Goal: Feedback & Contribution: Contribute content

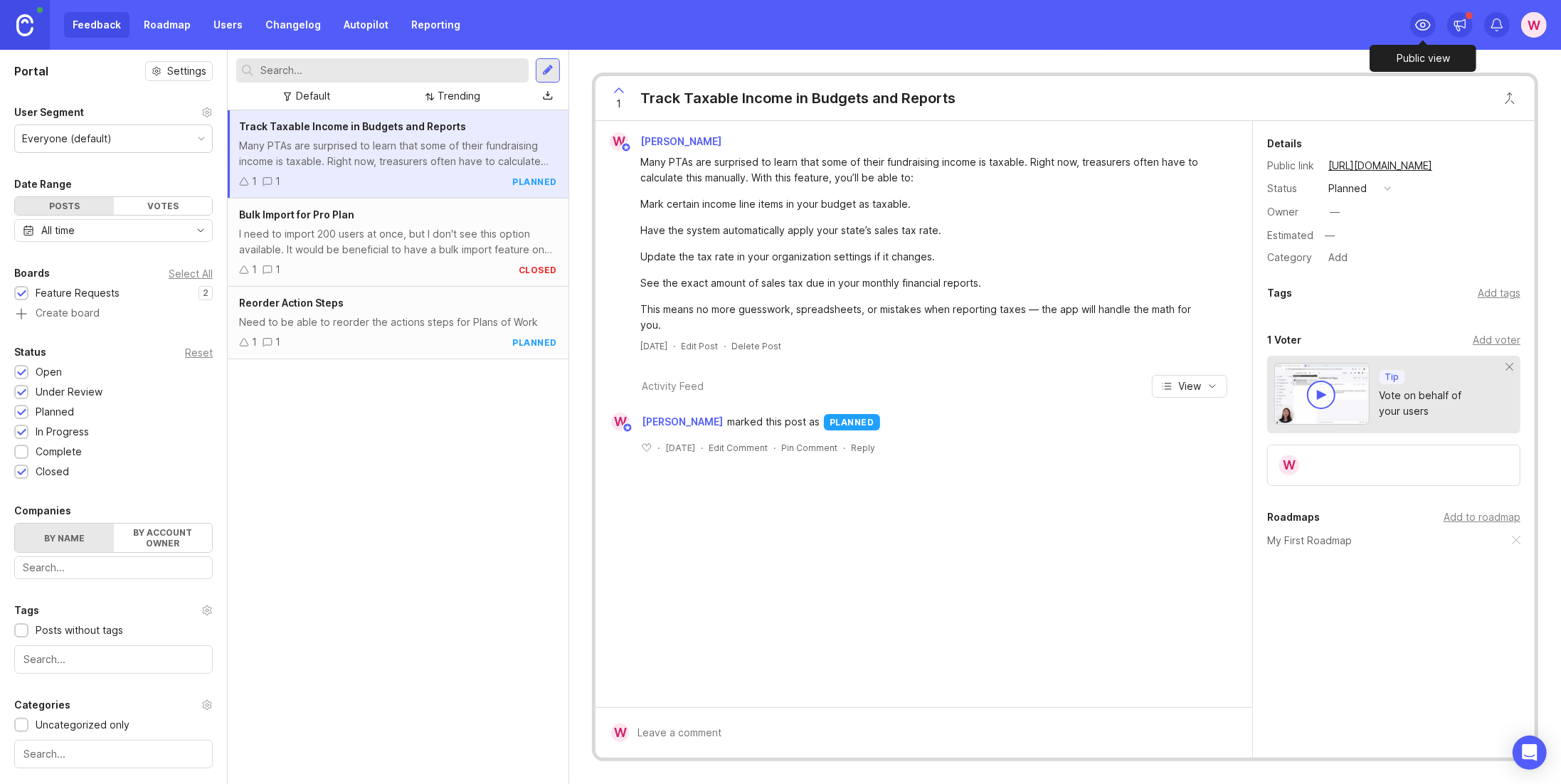
click at [1426, 22] on icon at bounding box center [1423, 25] width 17 height 17
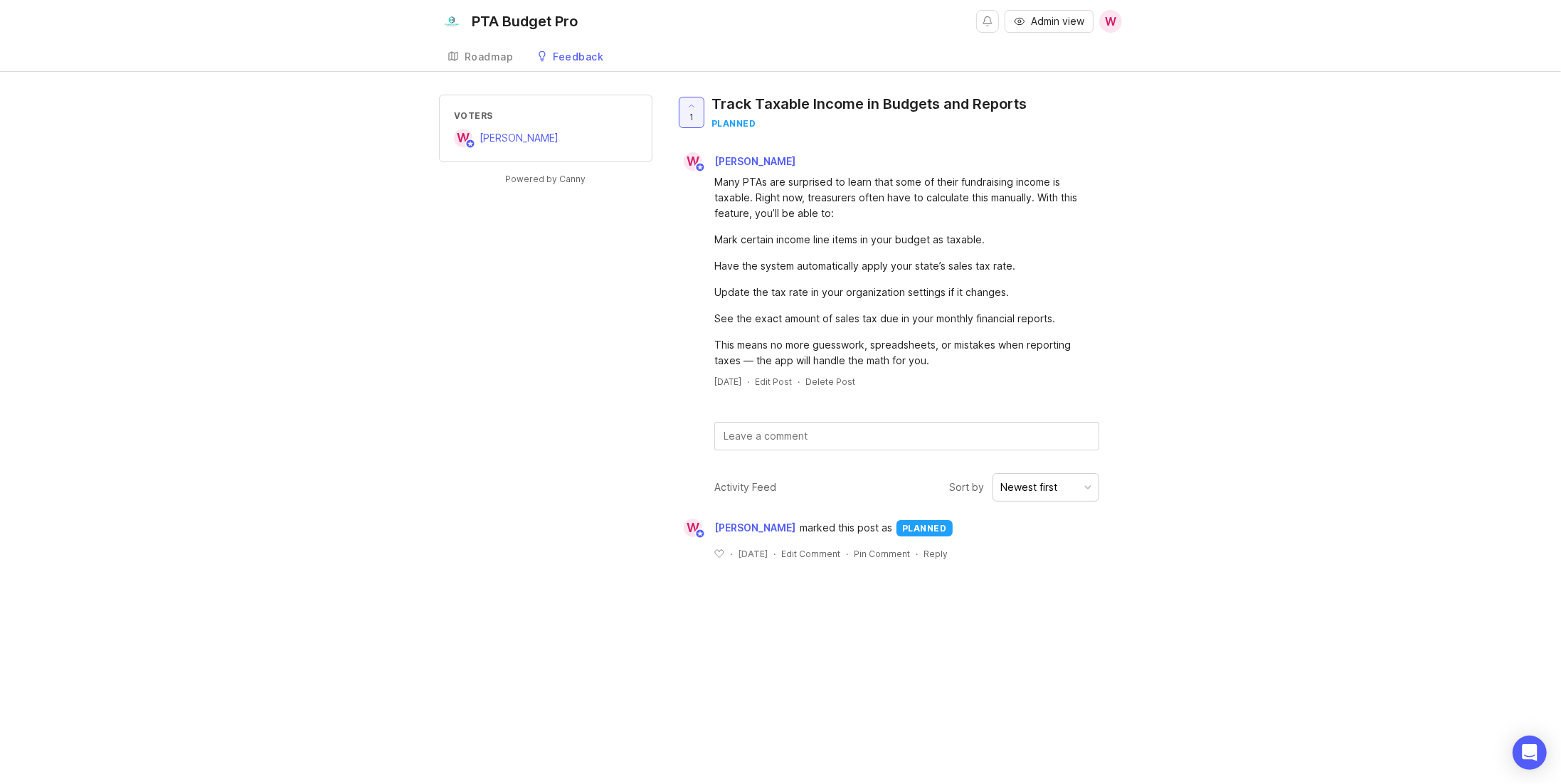
click at [505, 58] on div "Roadmap" at bounding box center [489, 57] width 49 height 10
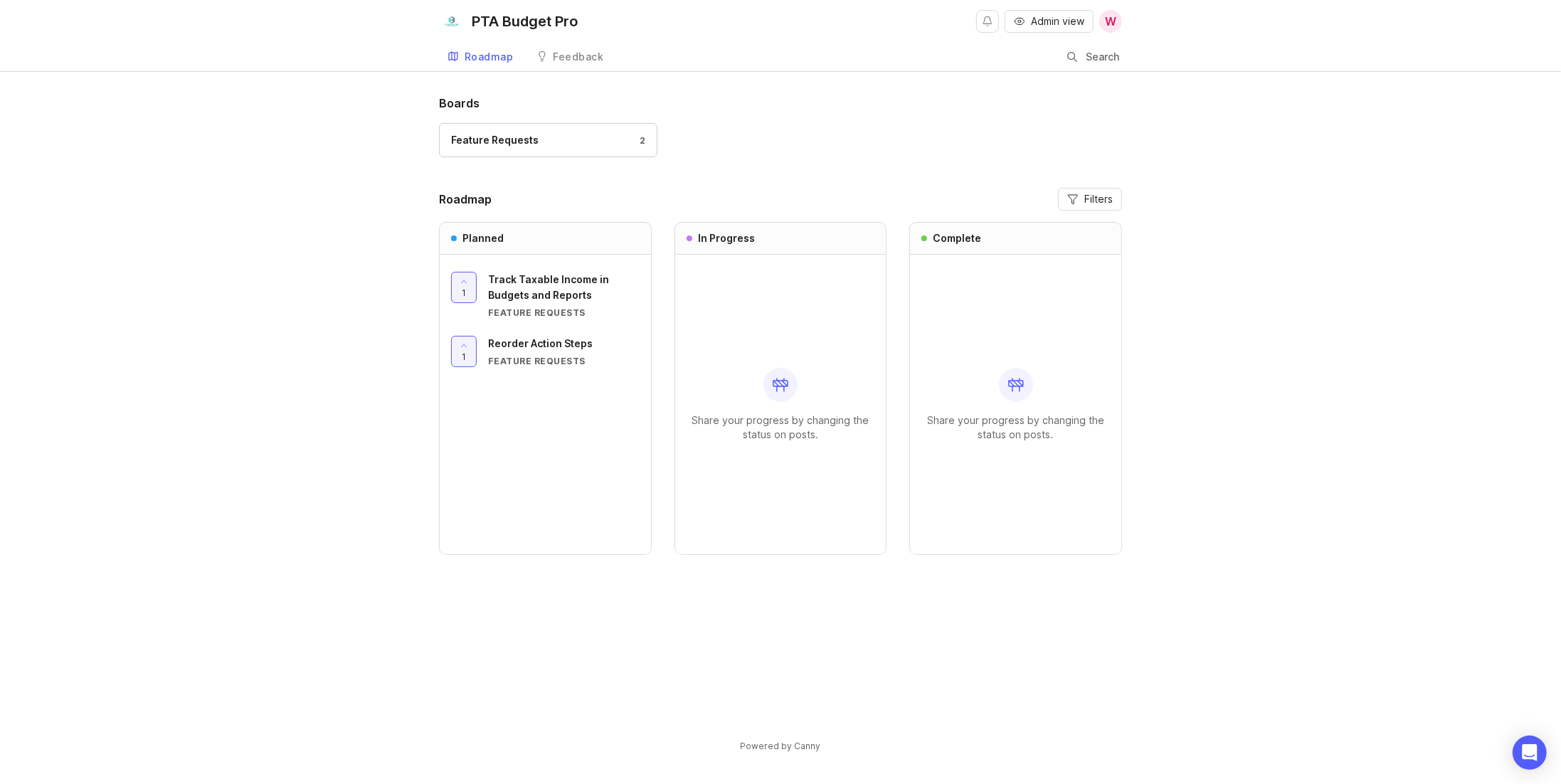
click at [572, 132] on div "Feature Requests 2" at bounding box center [548, 140] width 194 height 16
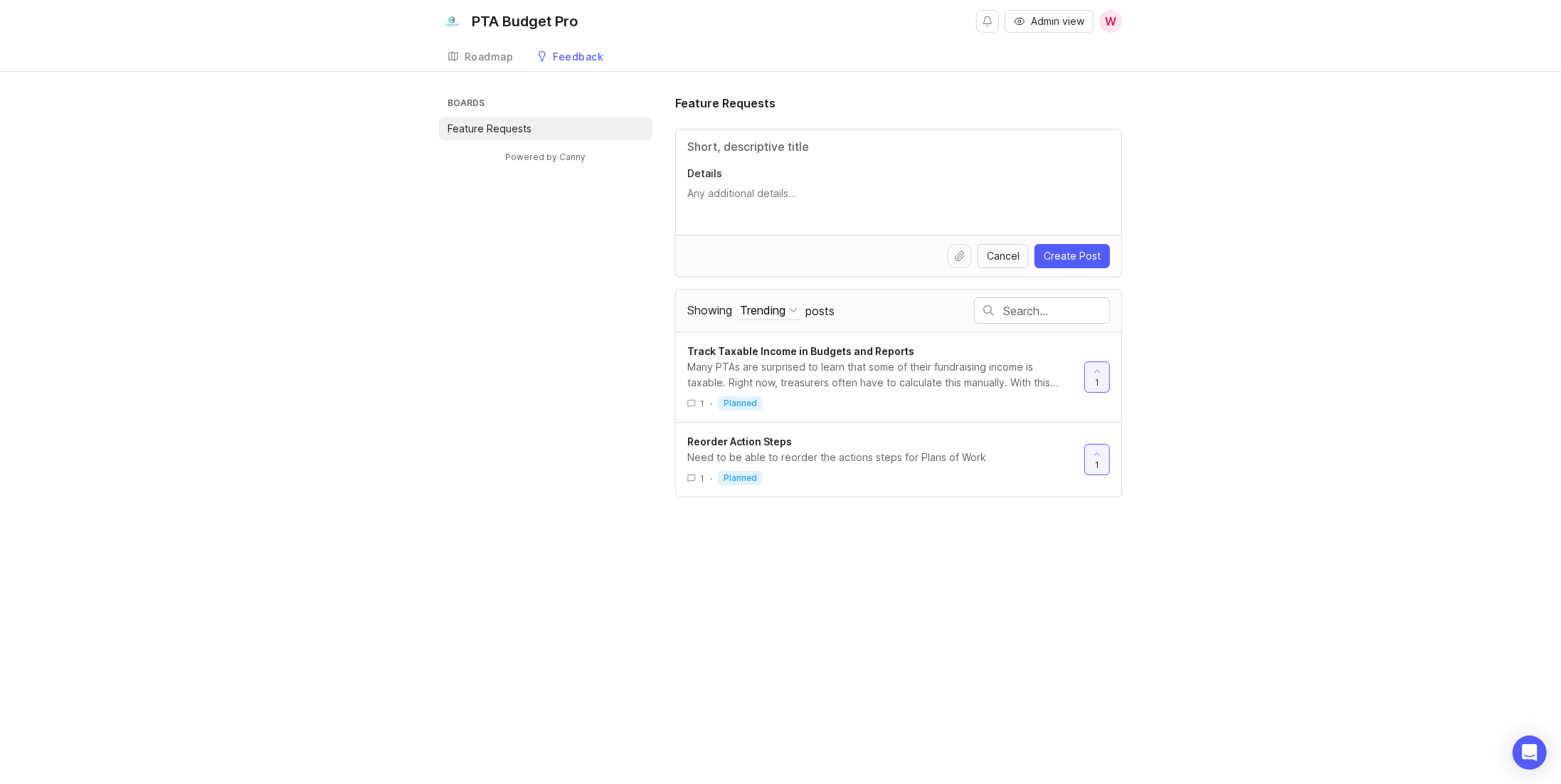
click at [755, 146] on input "Title" at bounding box center [898, 146] width 423 height 17
type input "Extra Reports"
click at [748, 198] on textarea "Details" at bounding box center [898, 200] width 423 height 28
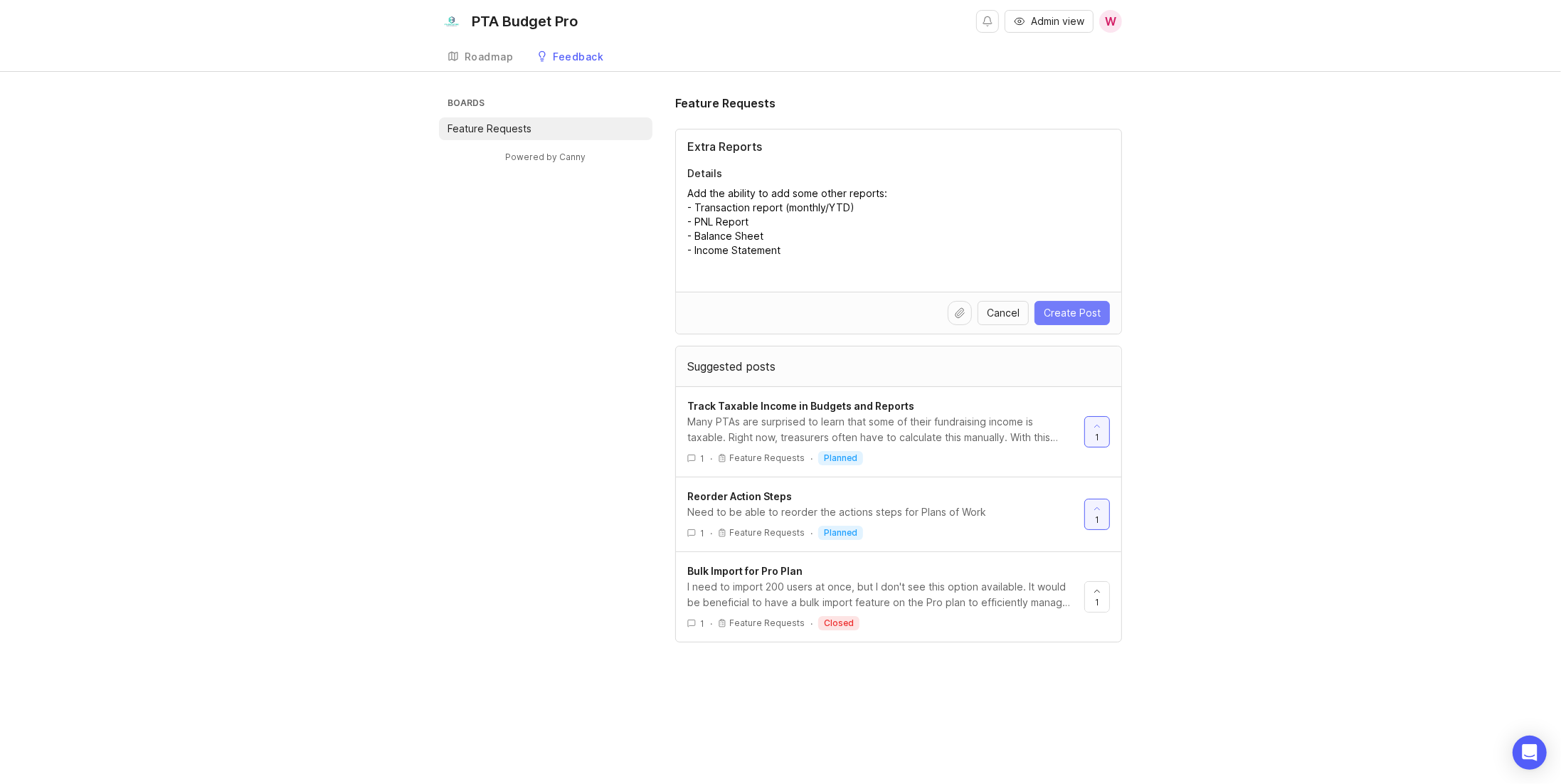
type textarea "Add the ability to add some other reports: - Transaction report (monthly/YTD) -…"
click at [1085, 311] on span "Create Post" at bounding box center [1072, 313] width 57 height 14
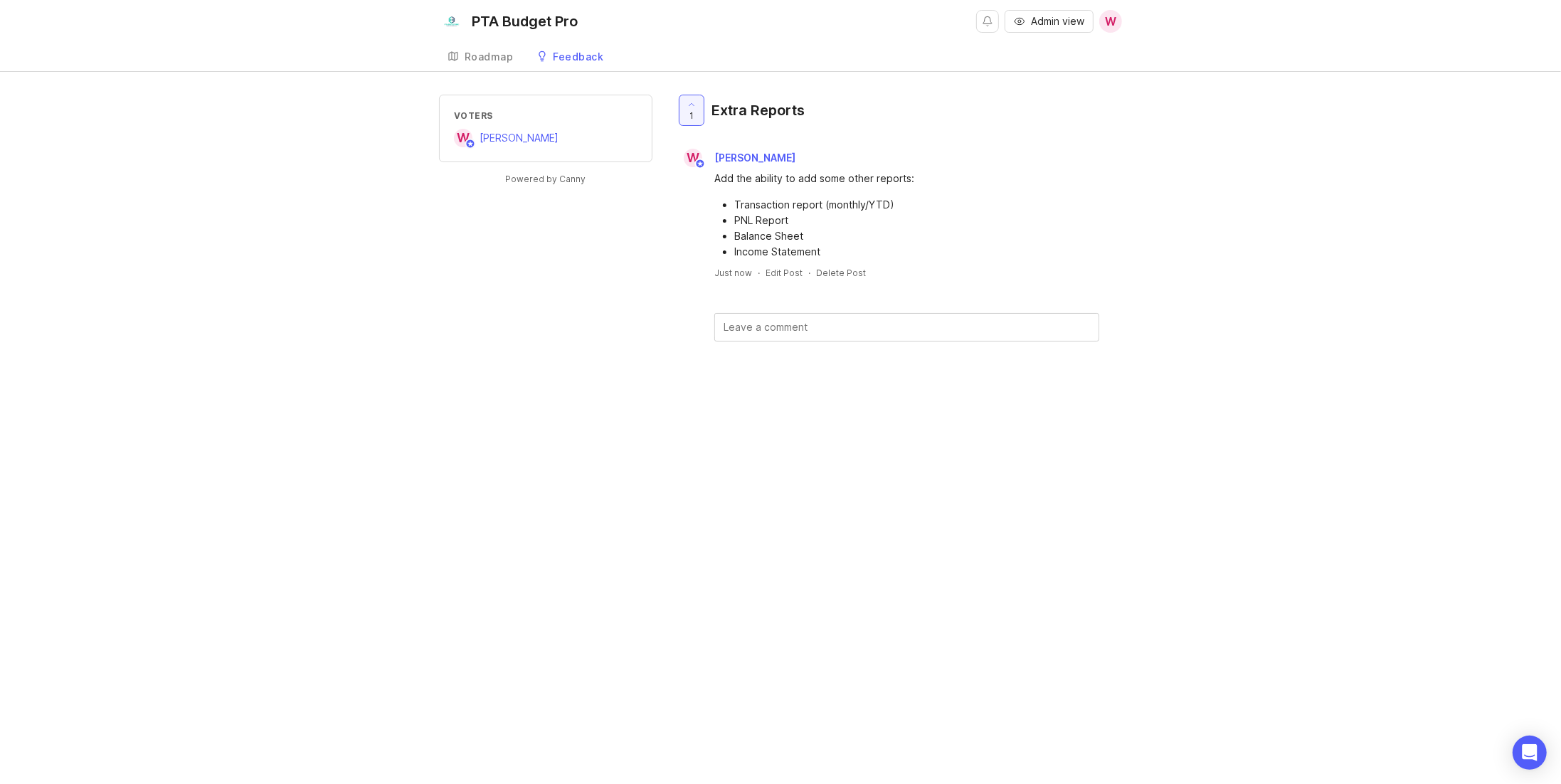
click at [572, 53] on div "Feedback" at bounding box center [578, 57] width 50 height 10
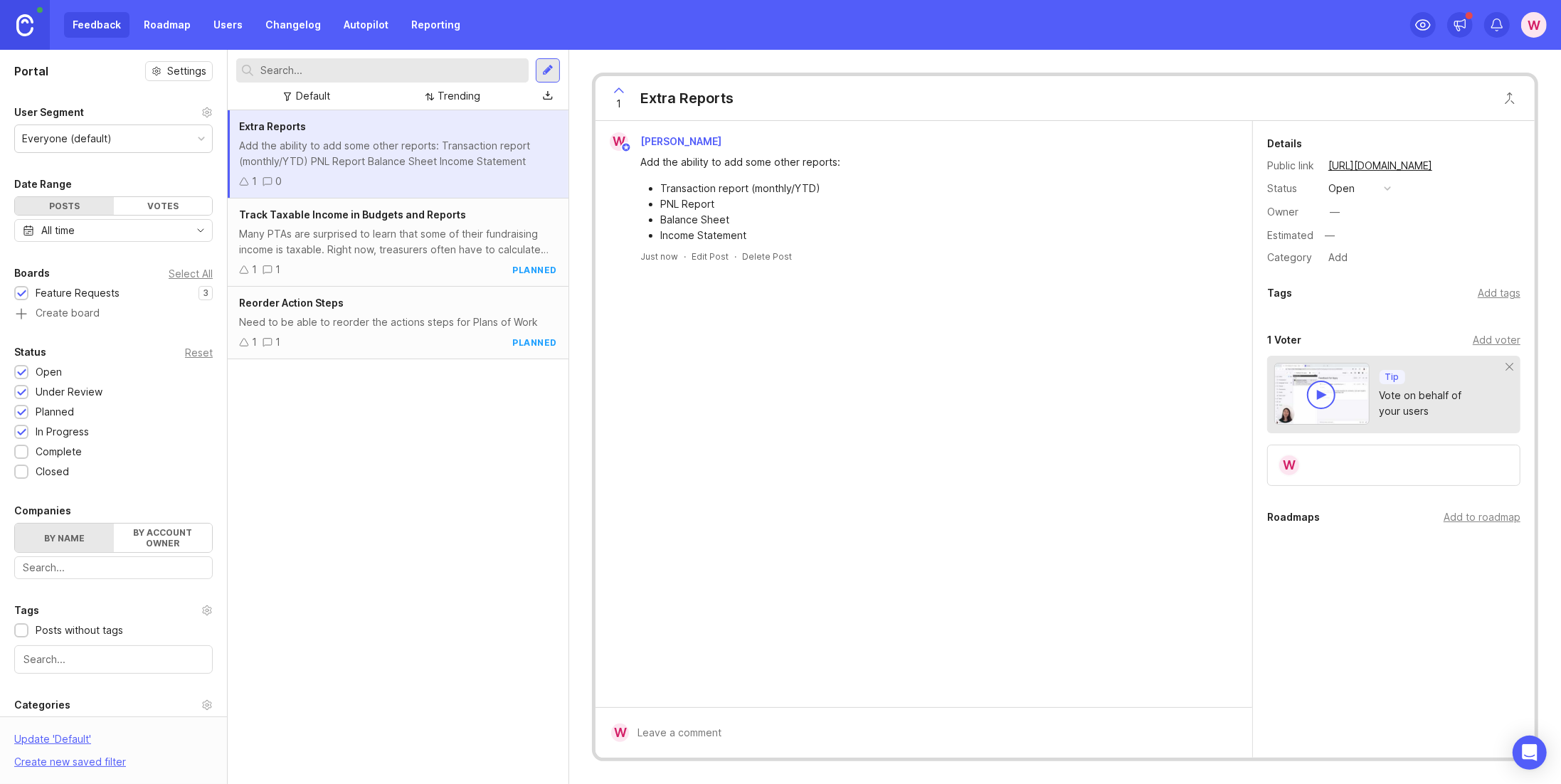
click at [1468, 520] on div "Add to roadmap" at bounding box center [1482, 517] width 77 height 16
click at [460, 145] on div "Add the ability to add some other reports: Transaction report (monthly/YTD) PNL…" at bounding box center [398, 154] width 318 height 31
click at [442, 249] on div "Many PTAs are surprised to learn that some of their fundraising income is taxab…" at bounding box center [398, 242] width 318 height 31
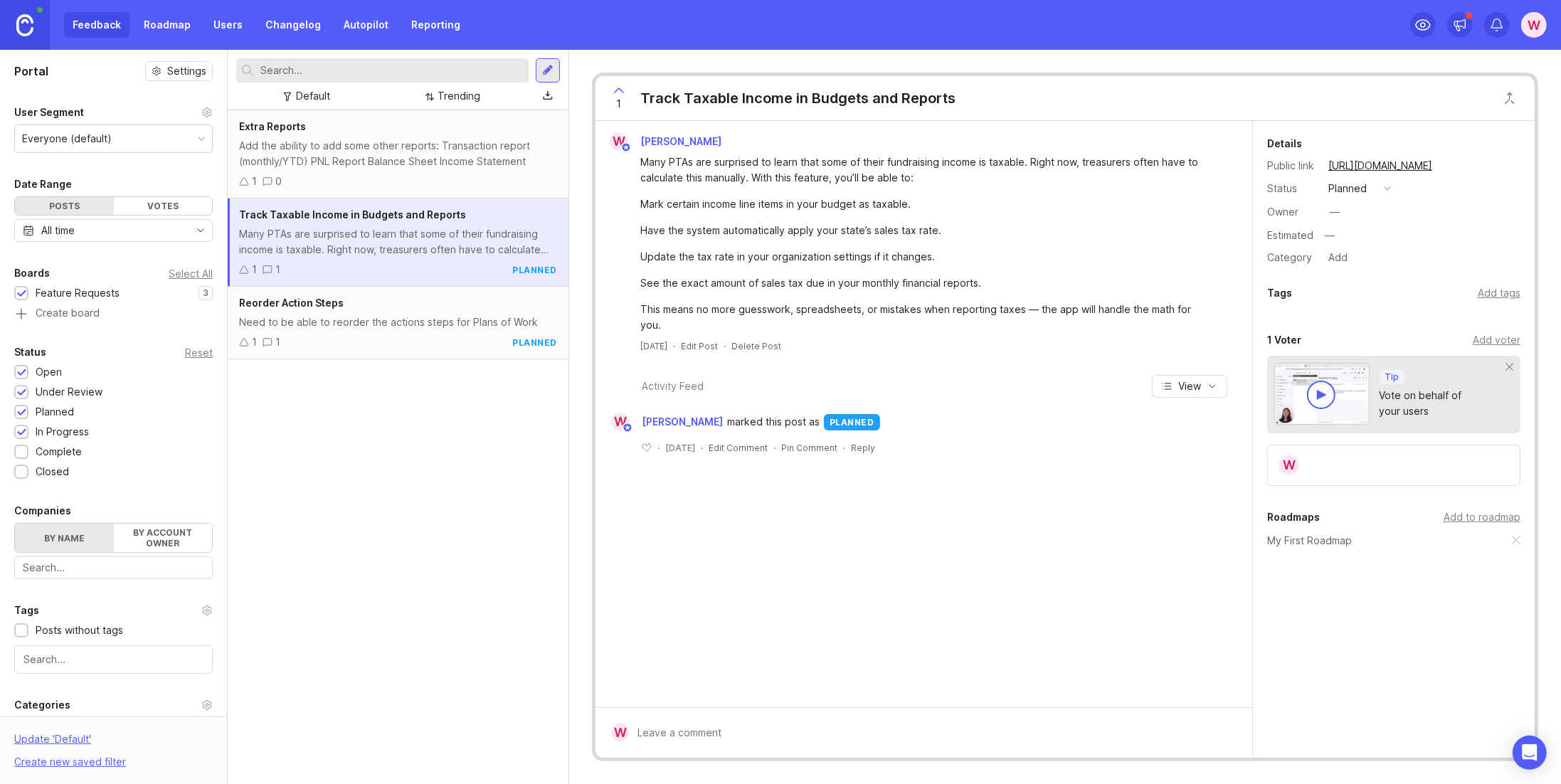
click at [435, 174] on div "1 0" at bounding box center [398, 181] width 318 height 16
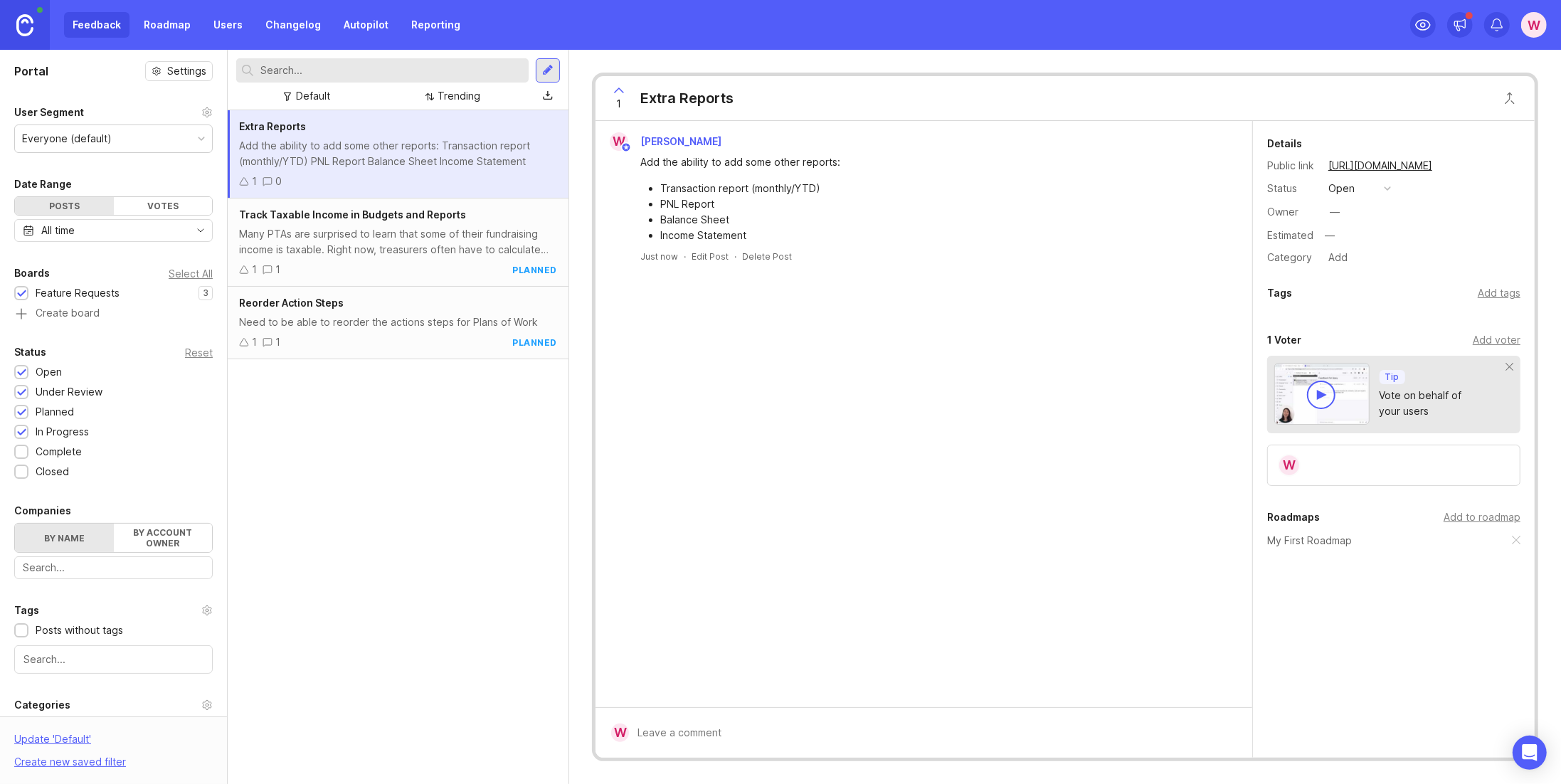
click at [395, 255] on div "Many PTAs are surprised to learn that some of their fundraising income is taxab…" at bounding box center [398, 242] width 318 height 31
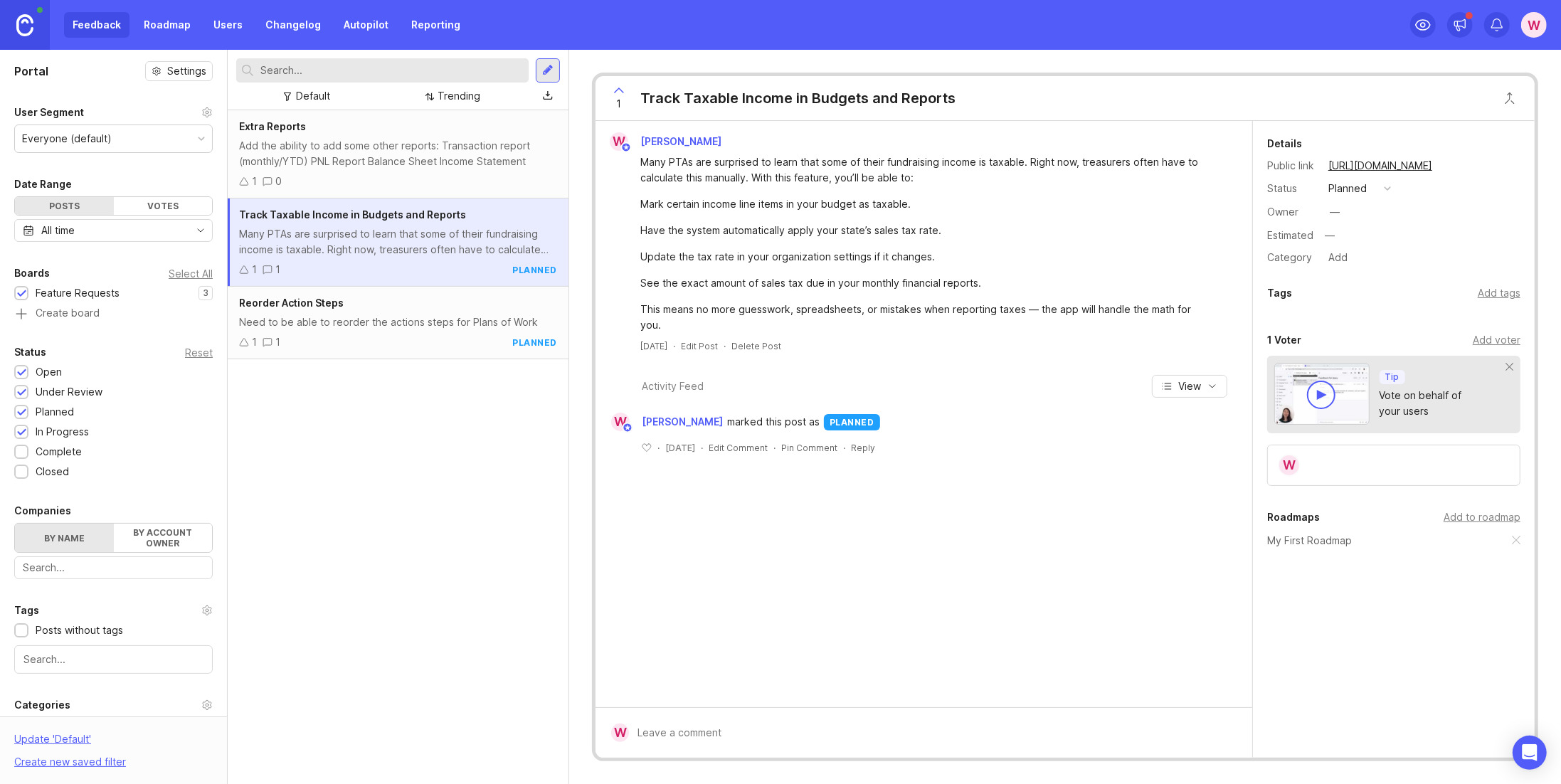
click at [403, 171] on div "Extra Reports Add the ability to add some other reports: Transaction report (mo…" at bounding box center [398, 154] width 341 height 88
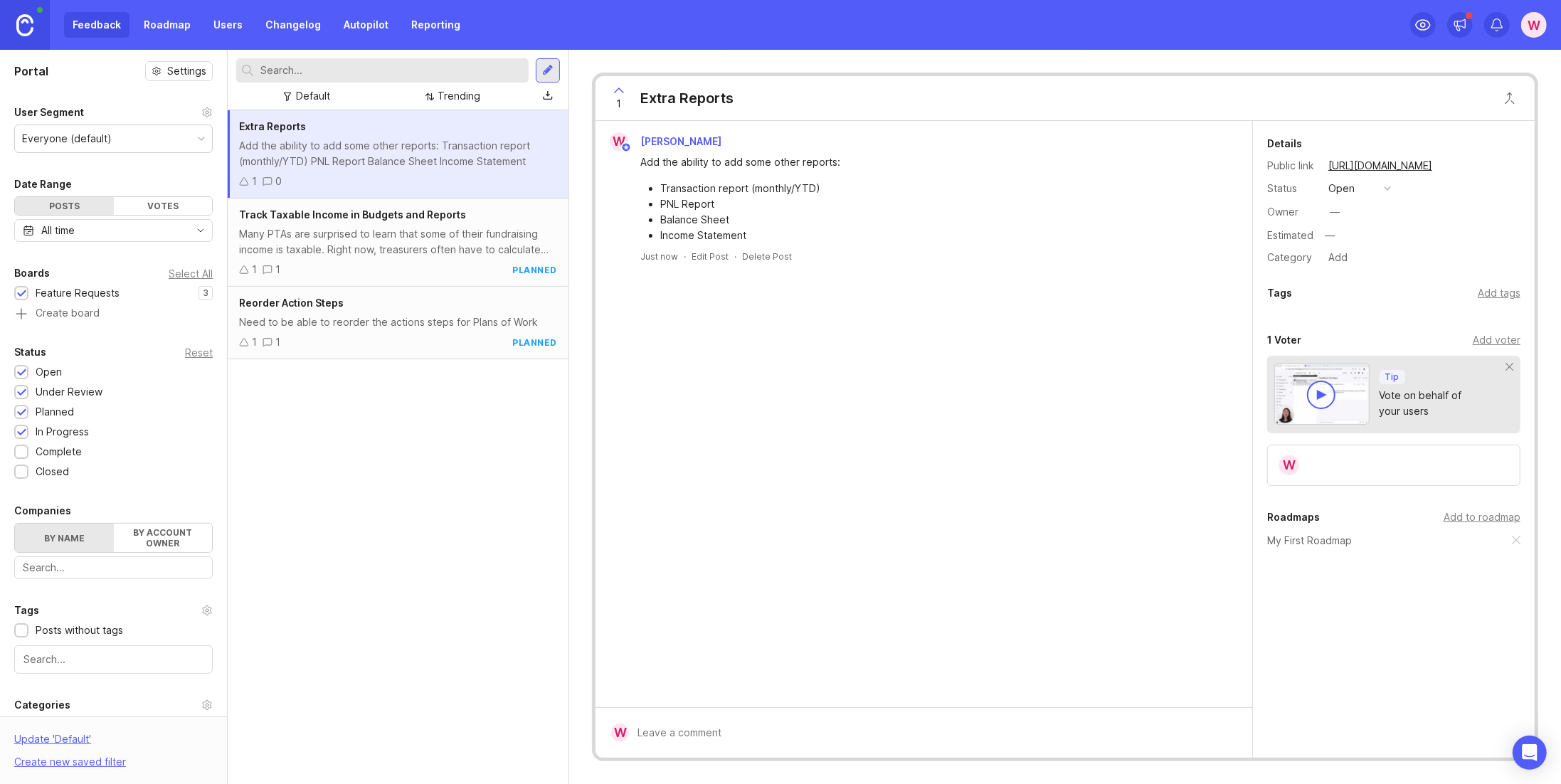
click at [1372, 188] on button "open" at bounding box center [1360, 189] width 71 height 18
click at [1367, 262] on div "planned" at bounding box center [1353, 265] width 45 height 12
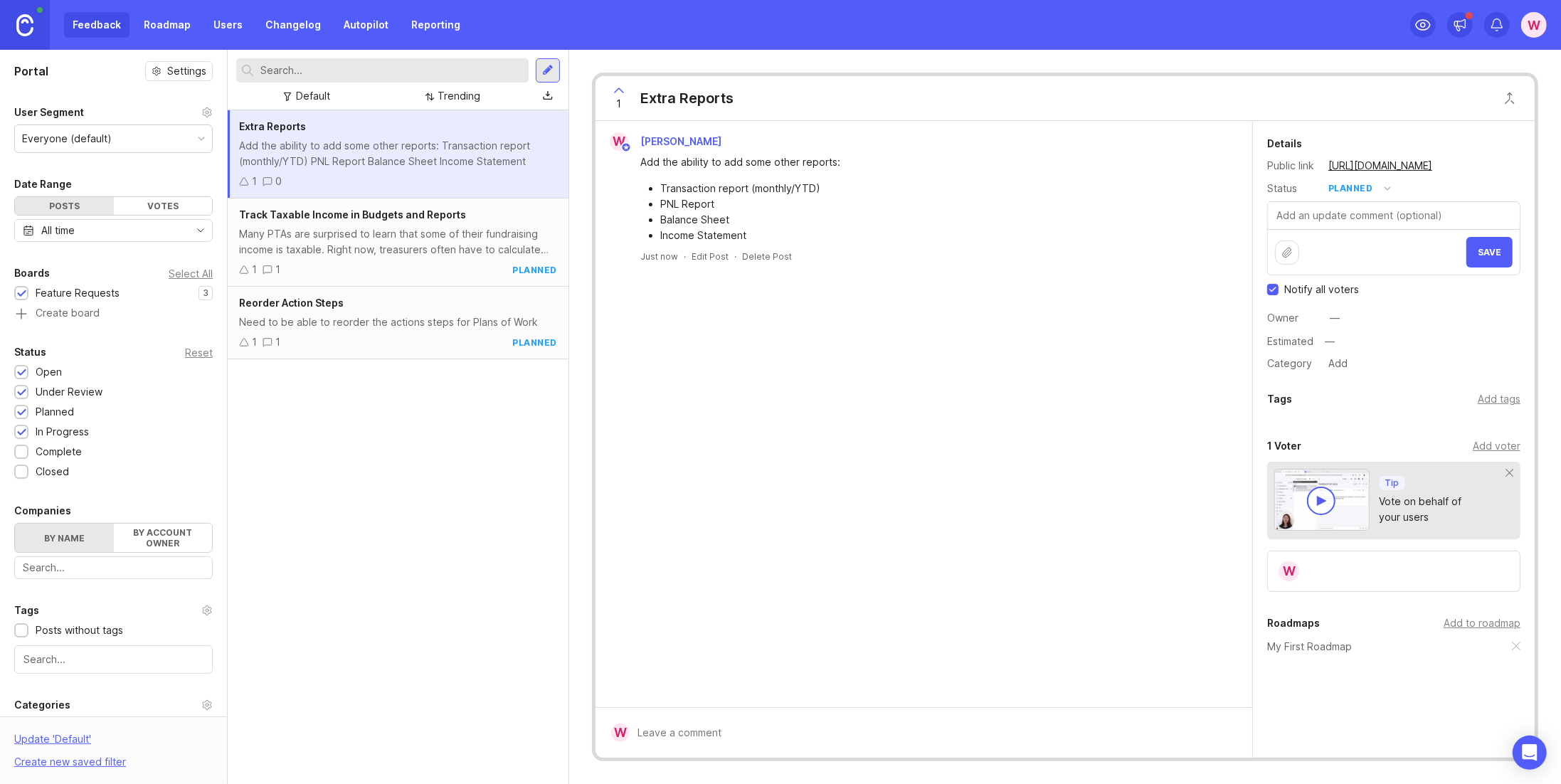
click at [1482, 251] on span "Save" at bounding box center [1489, 251] width 23 height 11
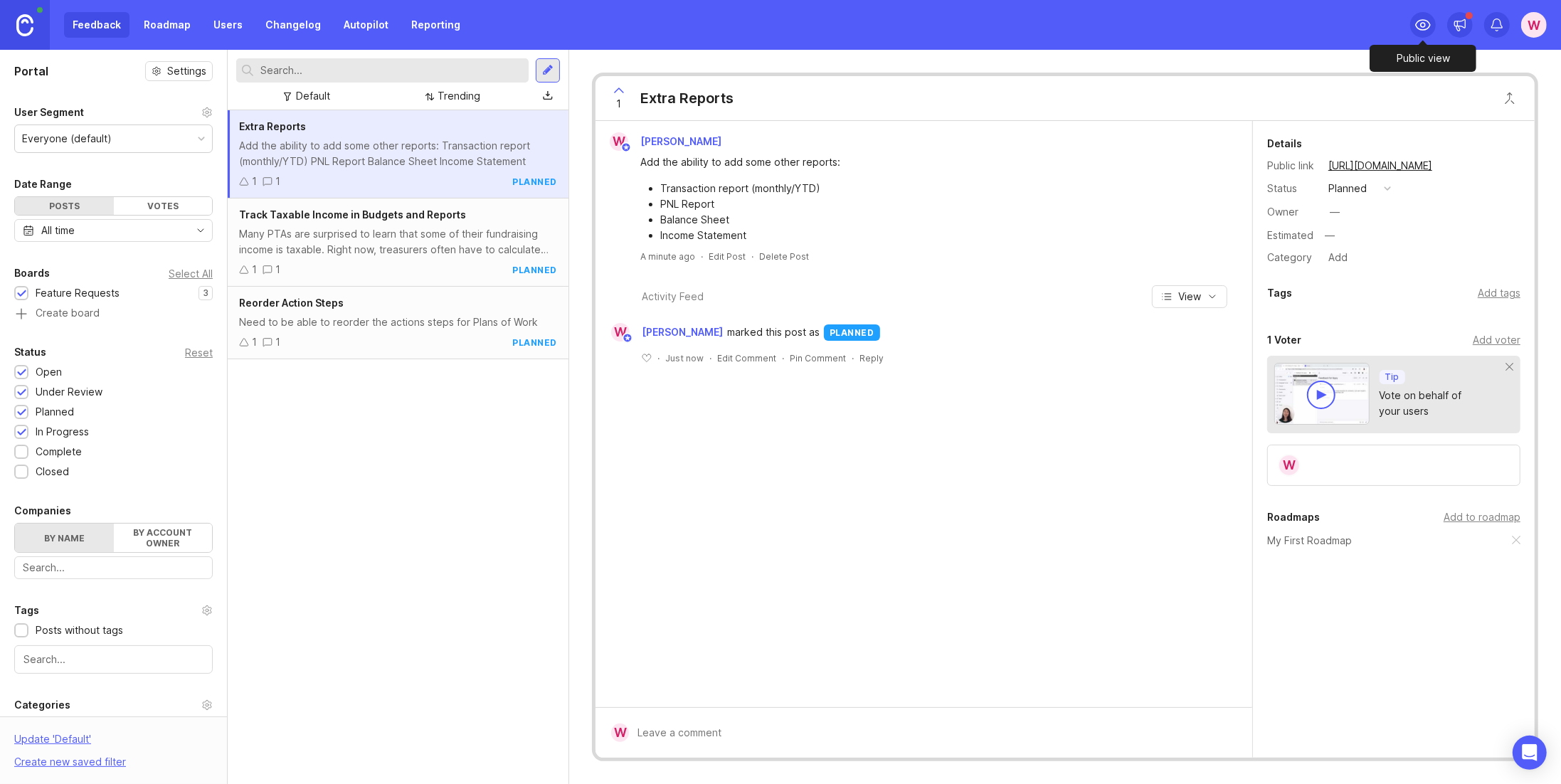
click at [1422, 26] on icon at bounding box center [1423, 25] width 17 height 17
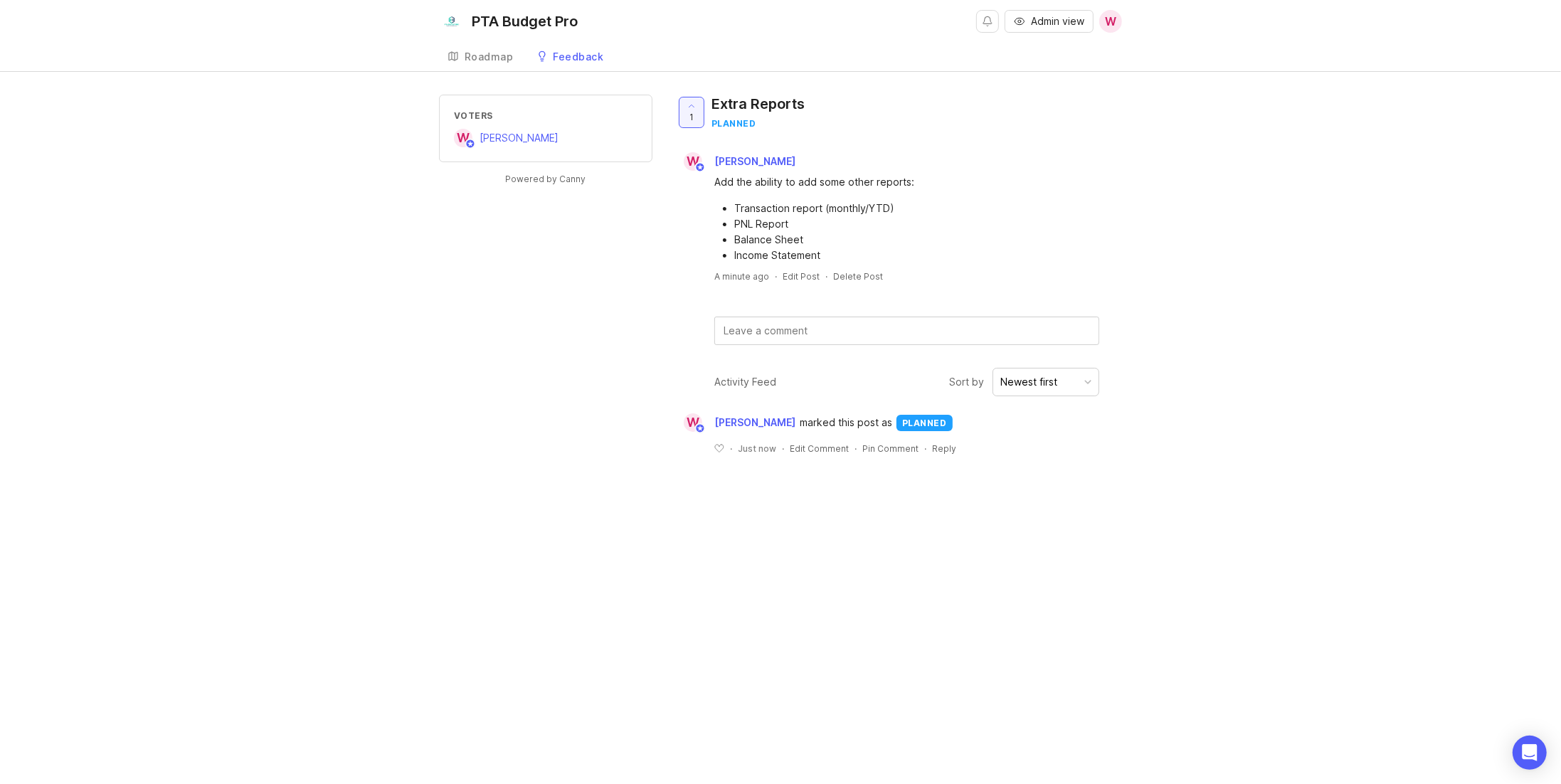
click at [486, 56] on div "Roadmap" at bounding box center [489, 57] width 49 height 10
